Goal: Task Accomplishment & Management: Use online tool/utility

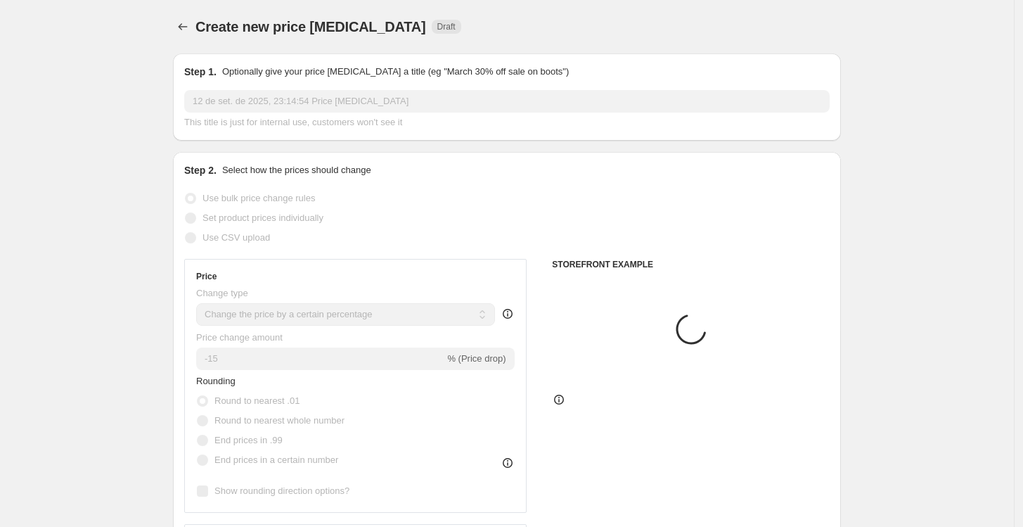
select select "percentage"
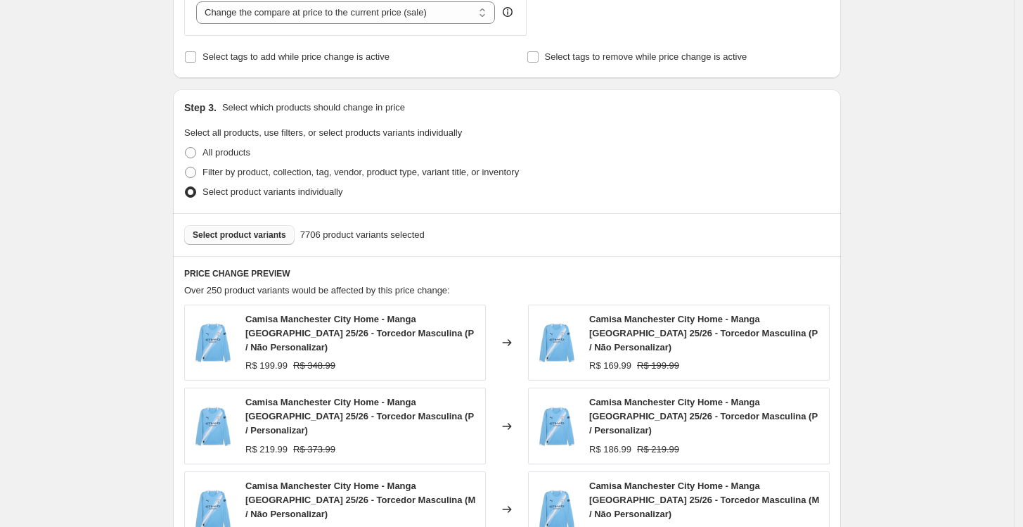
click at [272, 243] on button "Select product variants" at bounding box center [239, 235] width 110 height 20
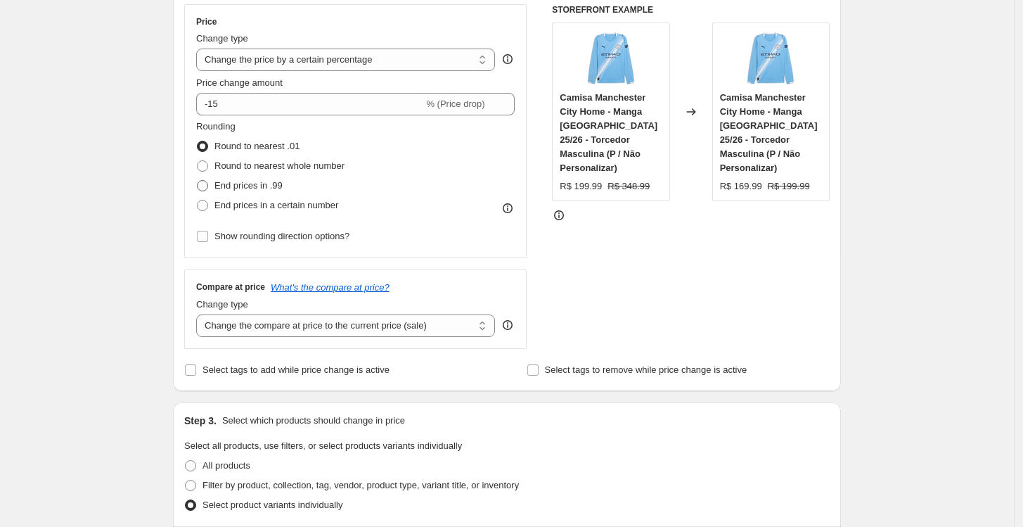
click at [257, 187] on span "End prices in .99" at bounding box center [249, 185] width 68 height 11
click at [198, 181] on input "End prices in .99" at bounding box center [197, 180] width 1 height 1
radio input "true"
click at [407, 324] on select "Change the compare at price to the current price (sale) Change the compare at p…" at bounding box center [345, 325] width 299 height 23
select select "no_change"
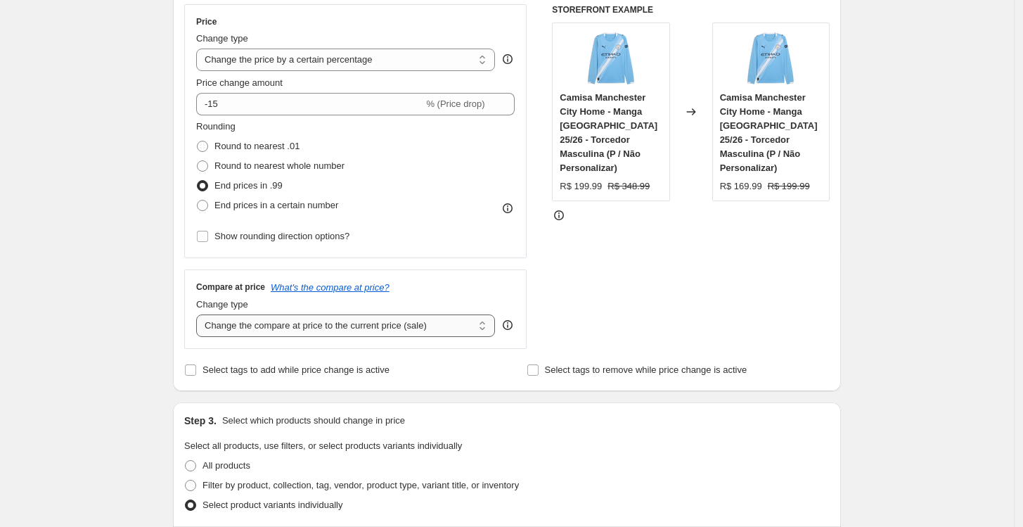
click at [200, 314] on select "Change the compare at price to the current price (sale) Change the compare at p…" at bounding box center [345, 325] width 299 height 23
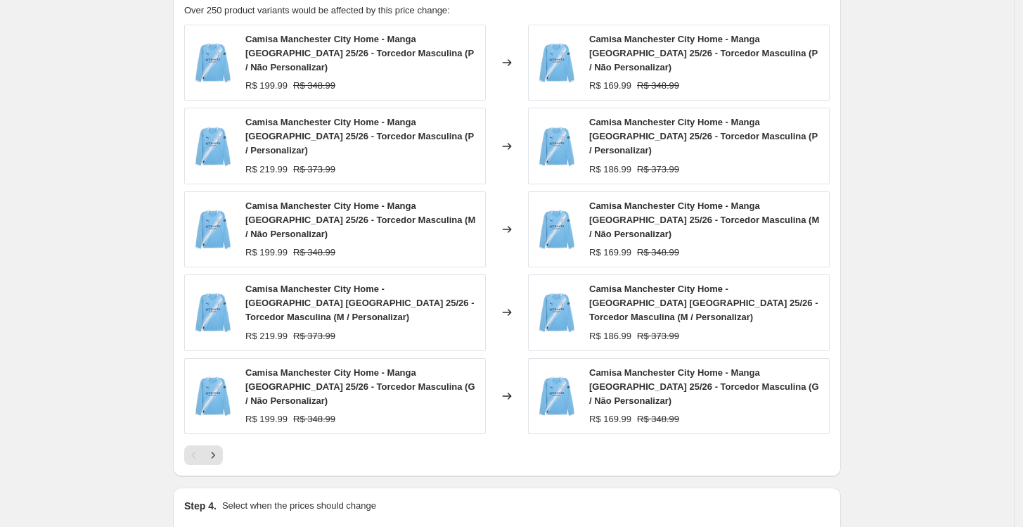
scroll to position [944, 0]
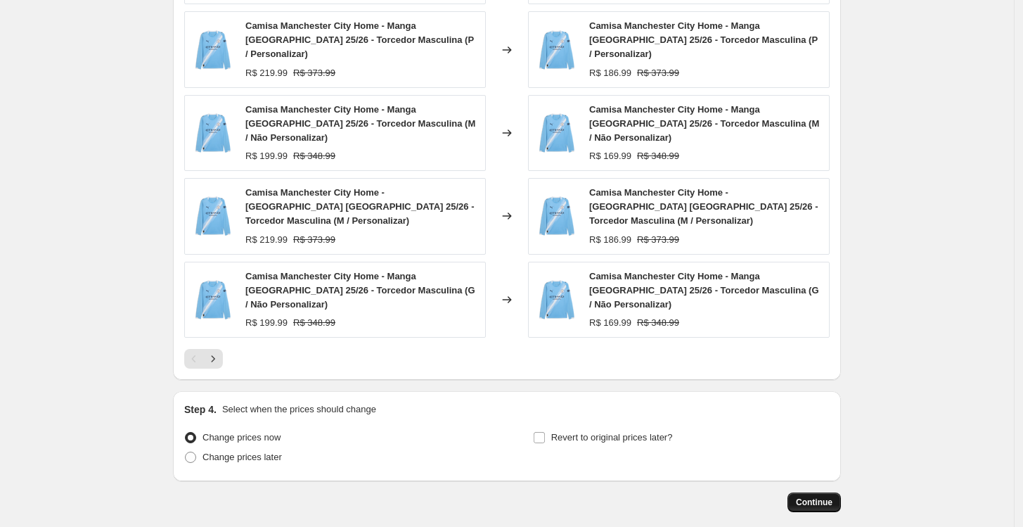
click at [806, 497] on span "Continue" at bounding box center [814, 502] width 37 height 11
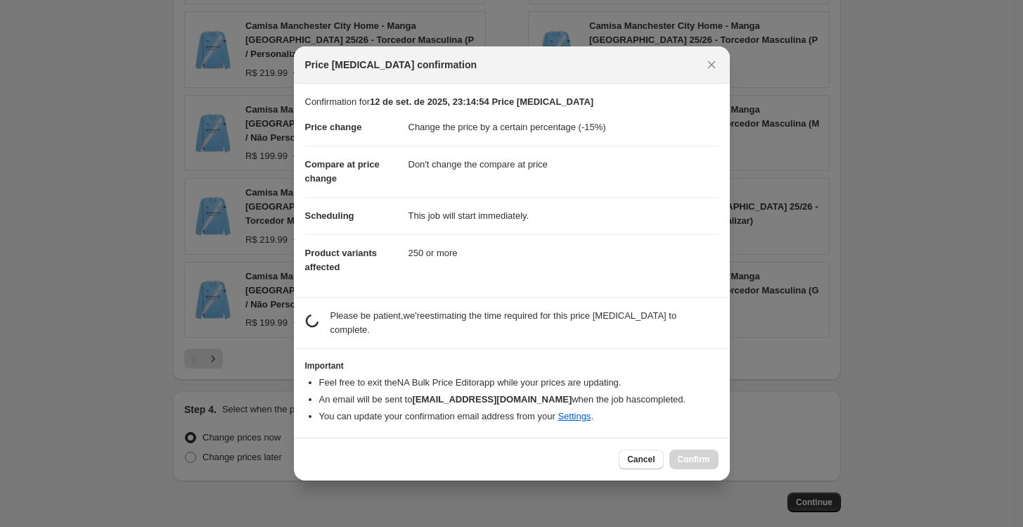
click at [506, 360] on h3 "Important" at bounding box center [512, 365] width 414 height 11
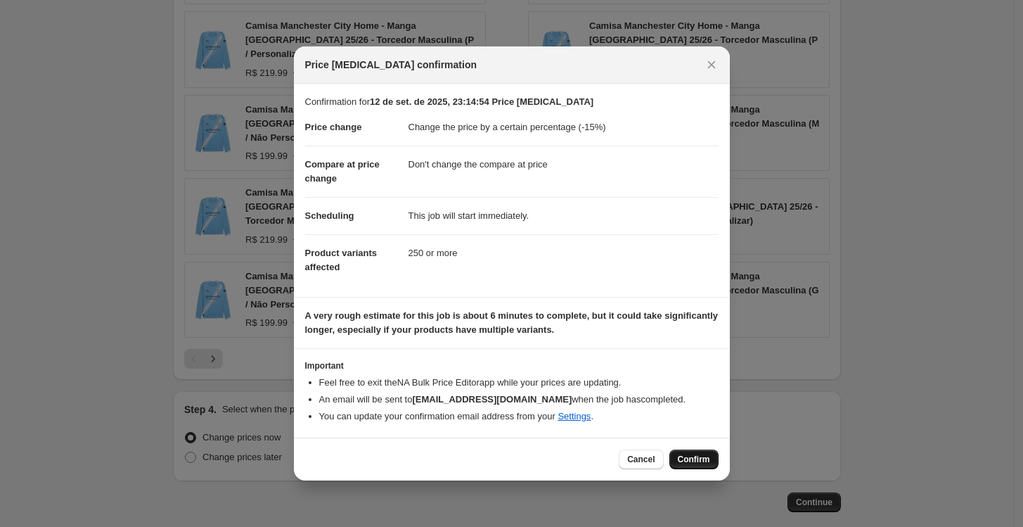
click at [699, 459] on span "Confirm" at bounding box center [694, 459] width 32 height 11
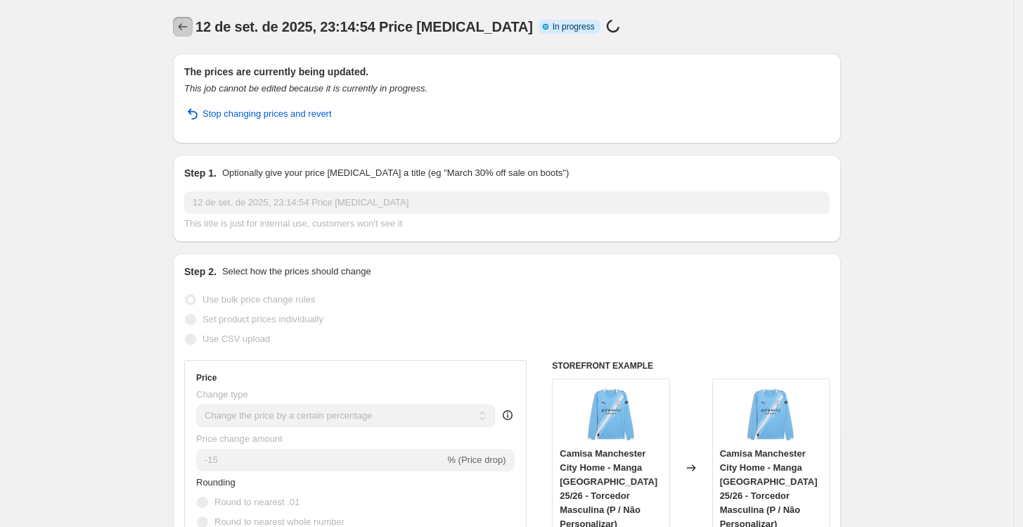
click at [190, 32] on icon "Price change jobs" at bounding box center [183, 27] width 14 height 14
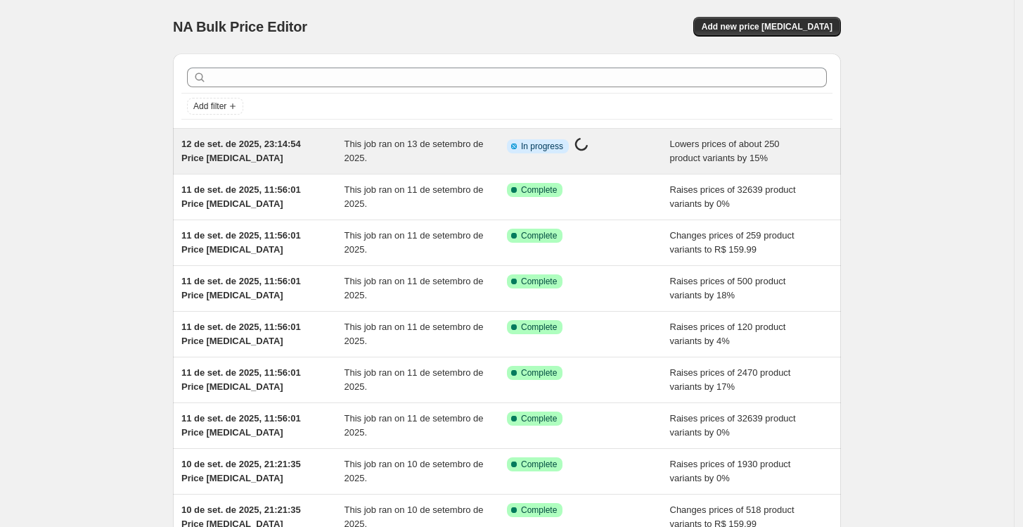
click at [447, 151] on div "This job ran on 13 de setembro de 2025." at bounding box center [426, 151] width 163 height 28
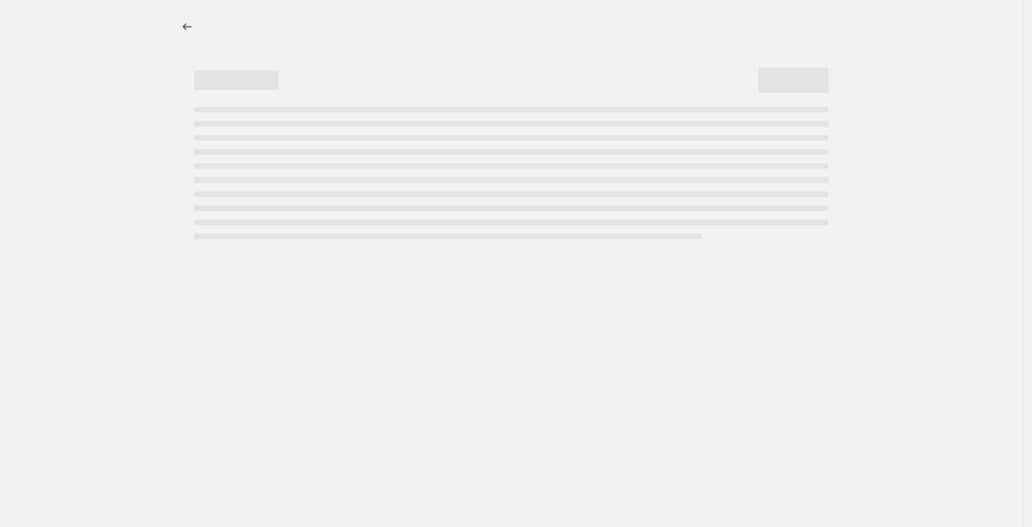
select select "percentage"
select select "no_change"
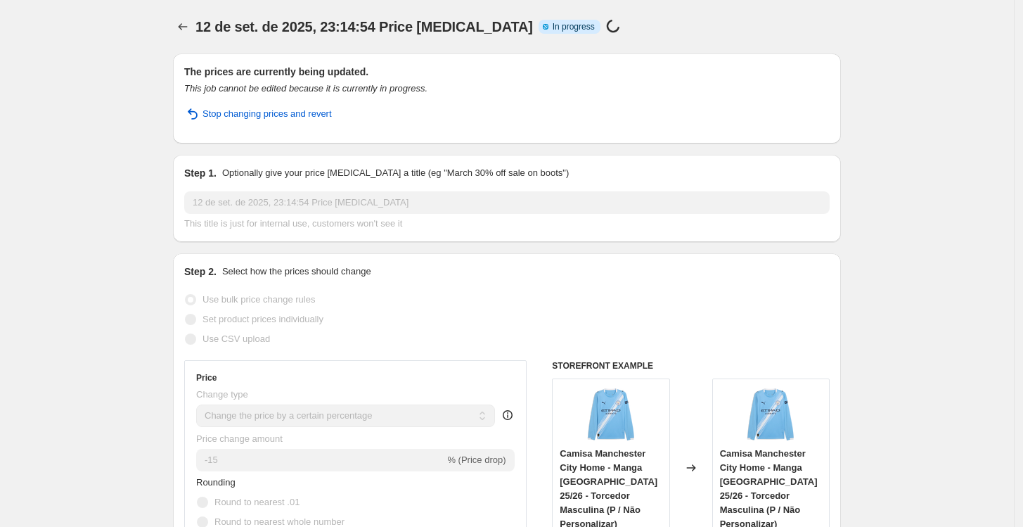
click at [552, 42] on div "12 de set. de 2025, 23:14:54 Price [MEDICAL_DATA]. This page is ready 12 de set…" at bounding box center [507, 26] width 668 height 53
click at [188, 30] on icon "Price change jobs" at bounding box center [183, 27] width 14 height 14
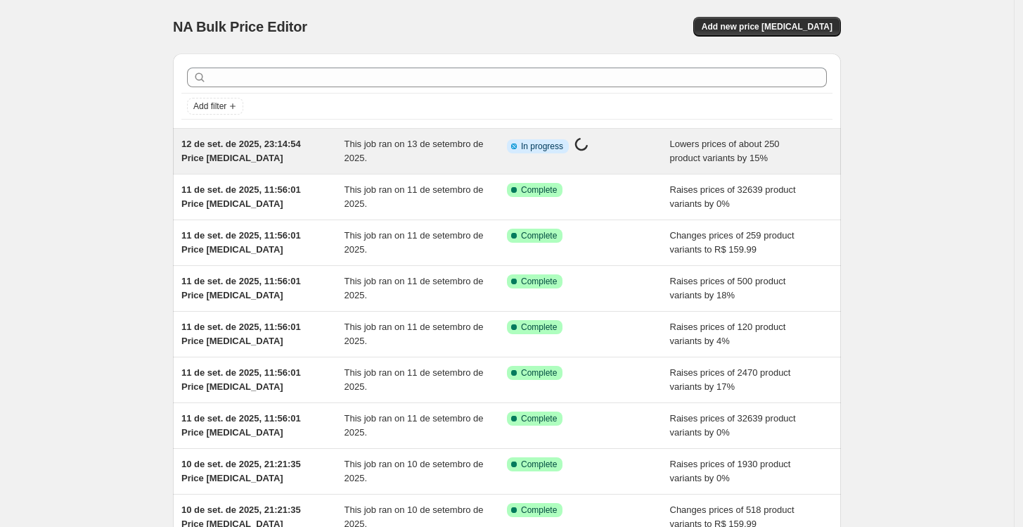
click at [431, 145] on span "This job ran on 13 de setembro de 2025." at bounding box center [414, 151] width 139 height 25
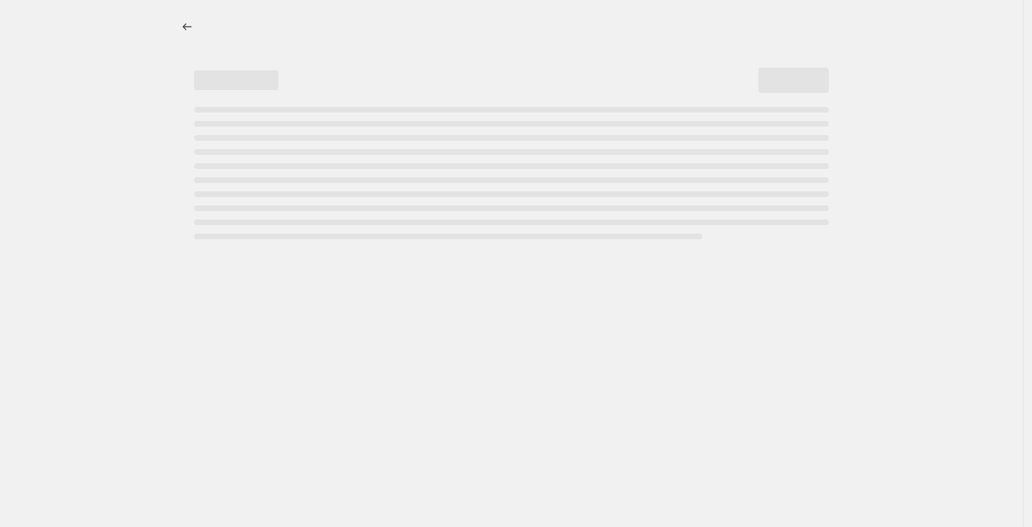
select select "percentage"
select select "no_change"
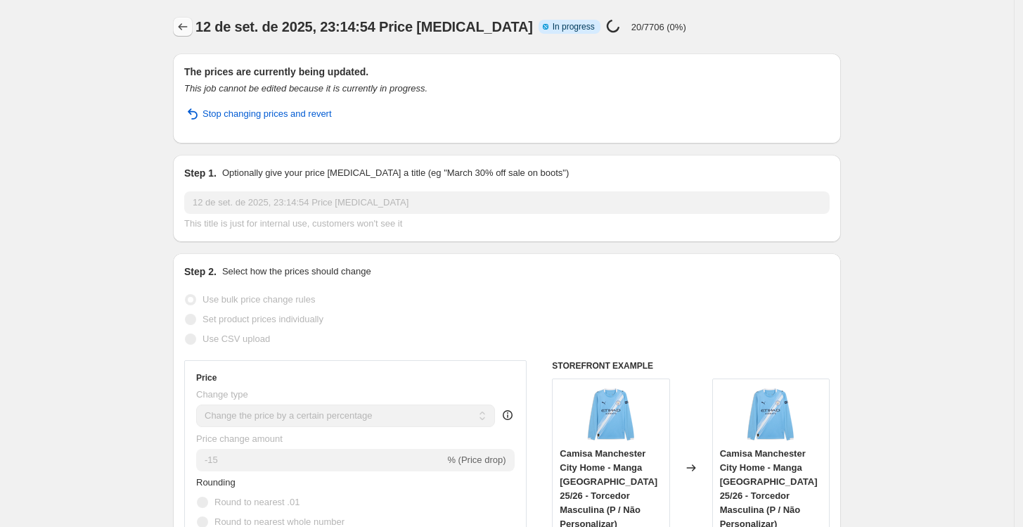
click at [187, 32] on icon "Price change jobs" at bounding box center [183, 27] width 14 height 14
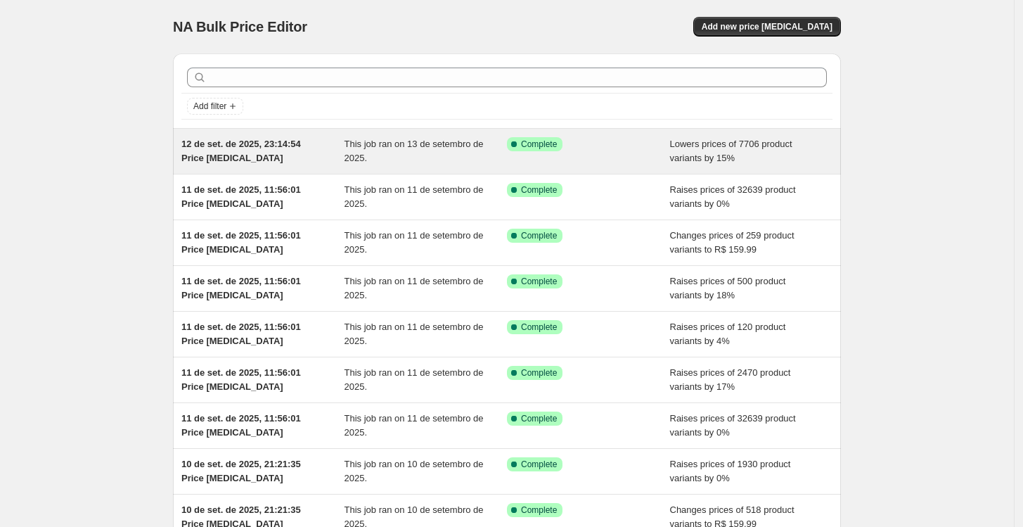
click at [428, 141] on span "This job ran on 13 de setembro de 2025." at bounding box center [414, 151] width 139 height 25
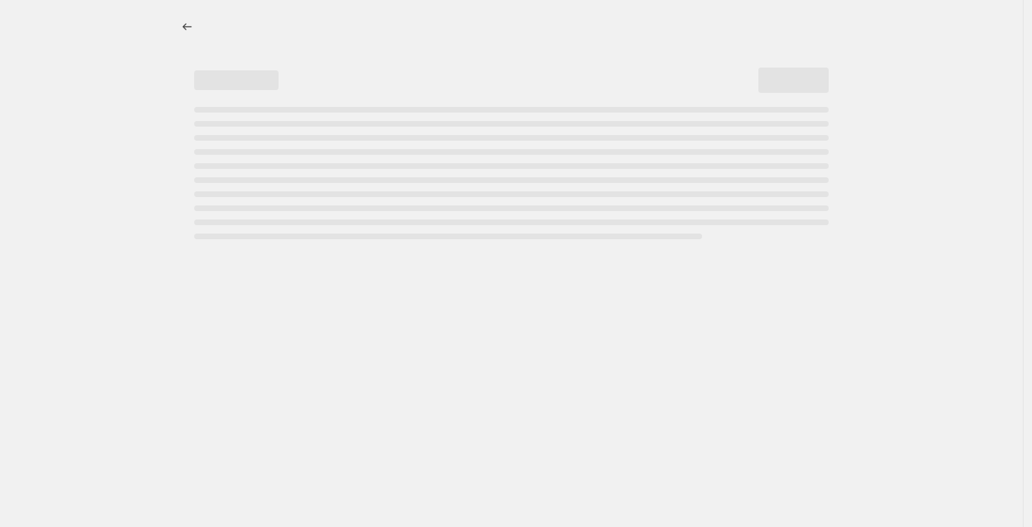
select select "percentage"
select select "no_change"
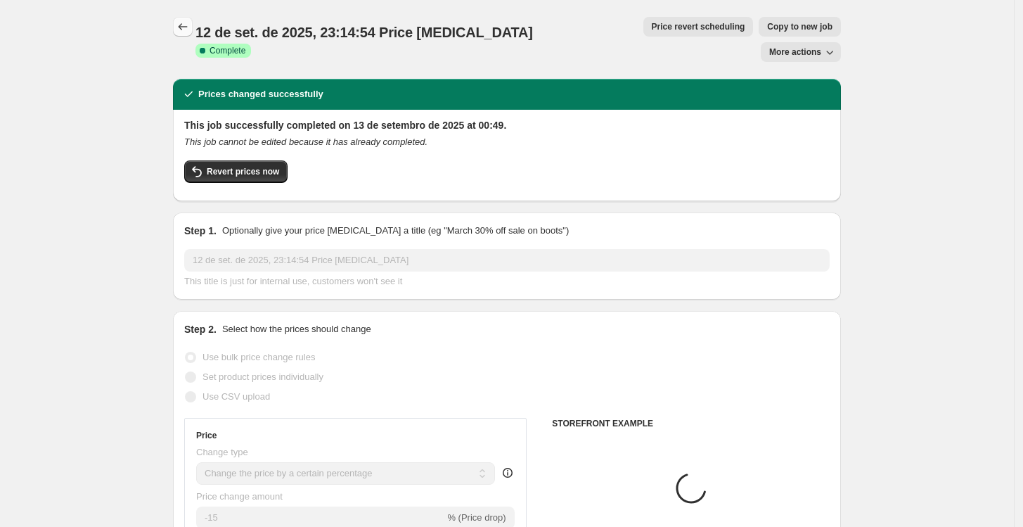
click at [187, 30] on icon "Price change jobs" at bounding box center [183, 27] width 14 height 14
